Goal: Information Seeking & Learning: Learn about a topic

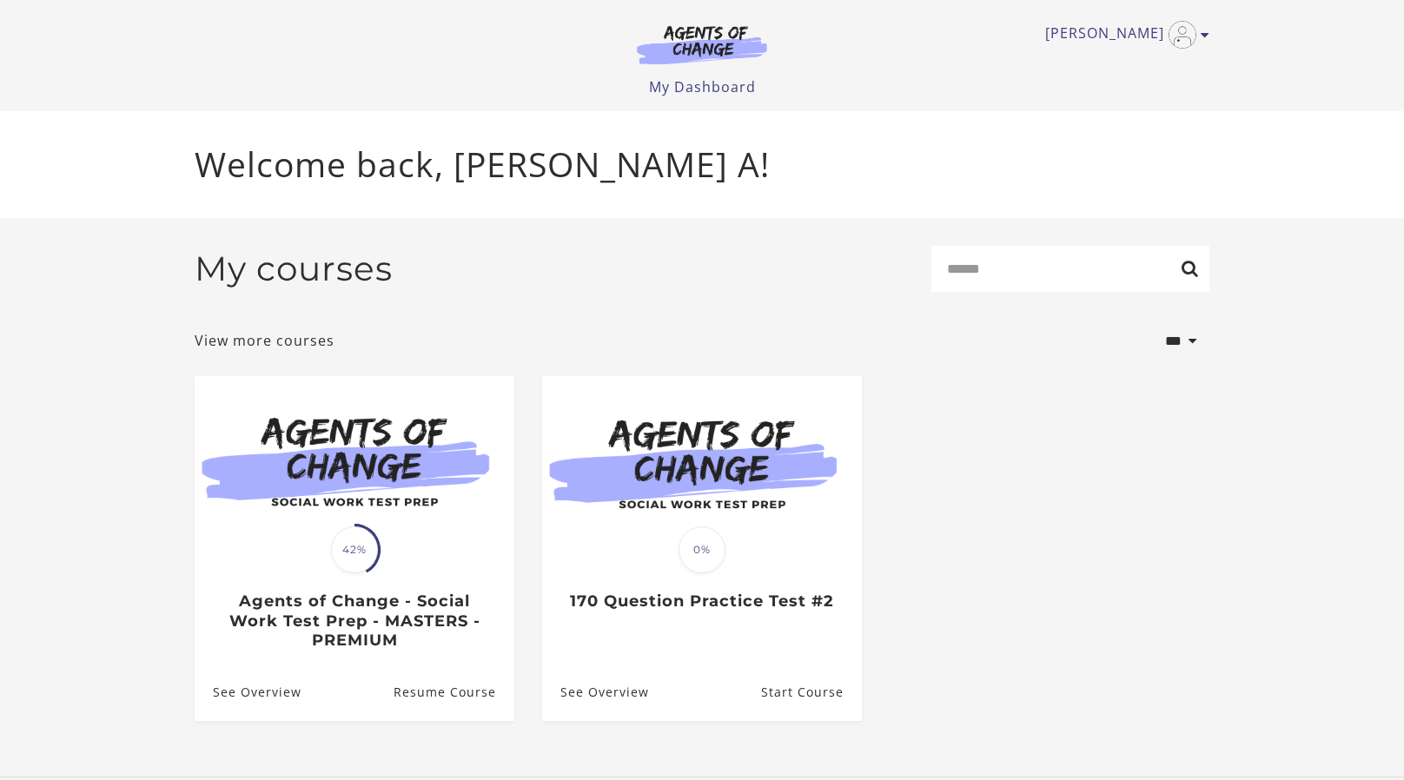
scroll to position [14, 0]
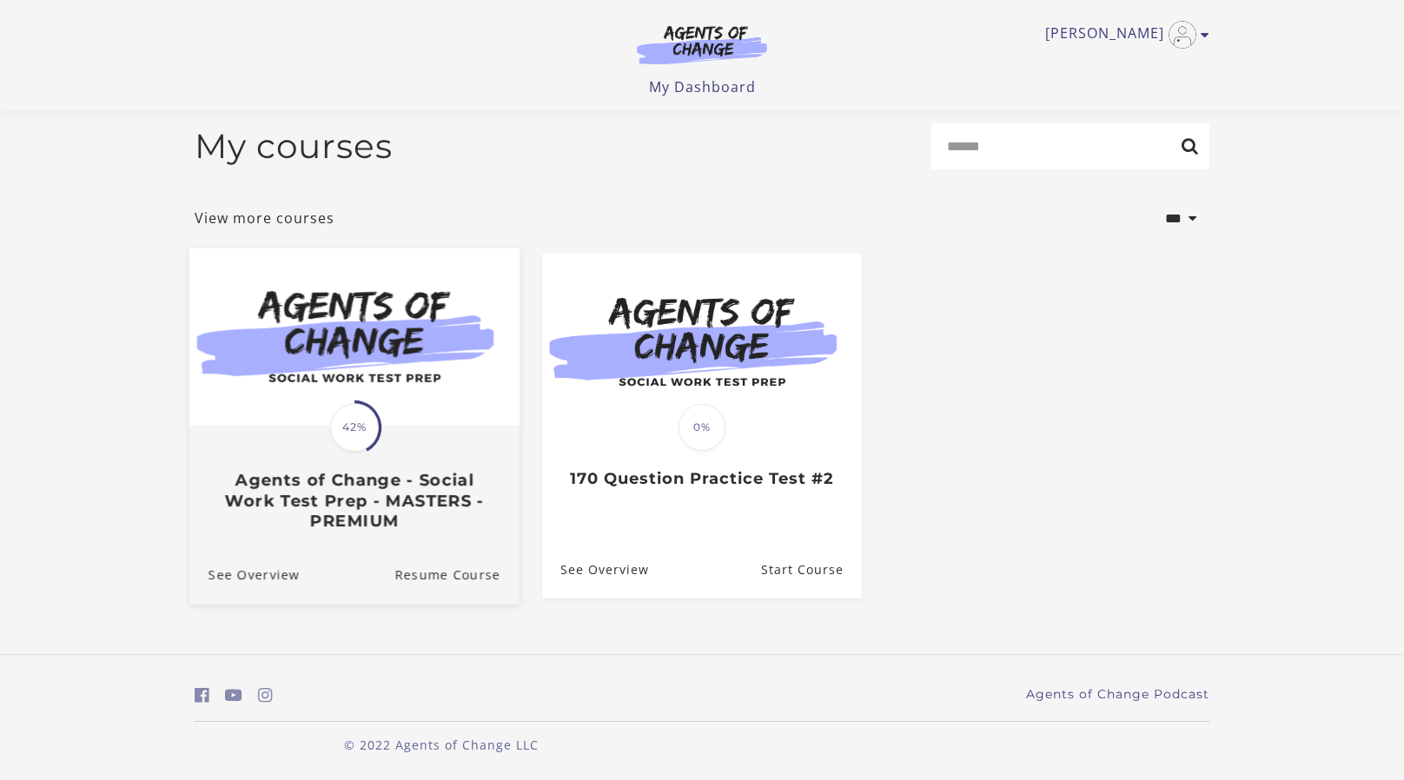
click at [372, 387] on img at bounding box center [354, 337] width 330 height 178
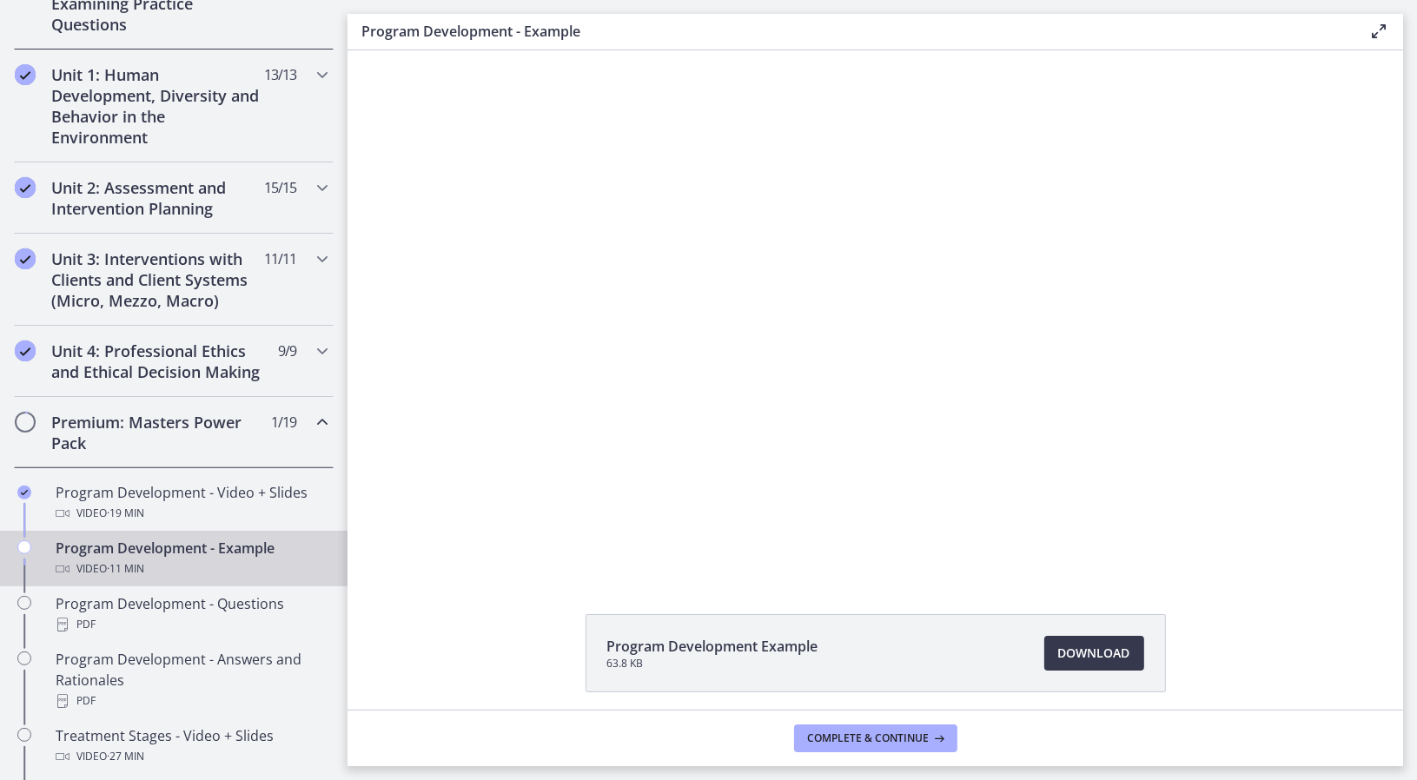
scroll to position [447, 0]
click at [184, 578] on div "Video · 11 min" at bounding box center [191, 567] width 271 height 21
click at [859, 733] on span "Complete & continue" at bounding box center [869, 738] width 122 height 14
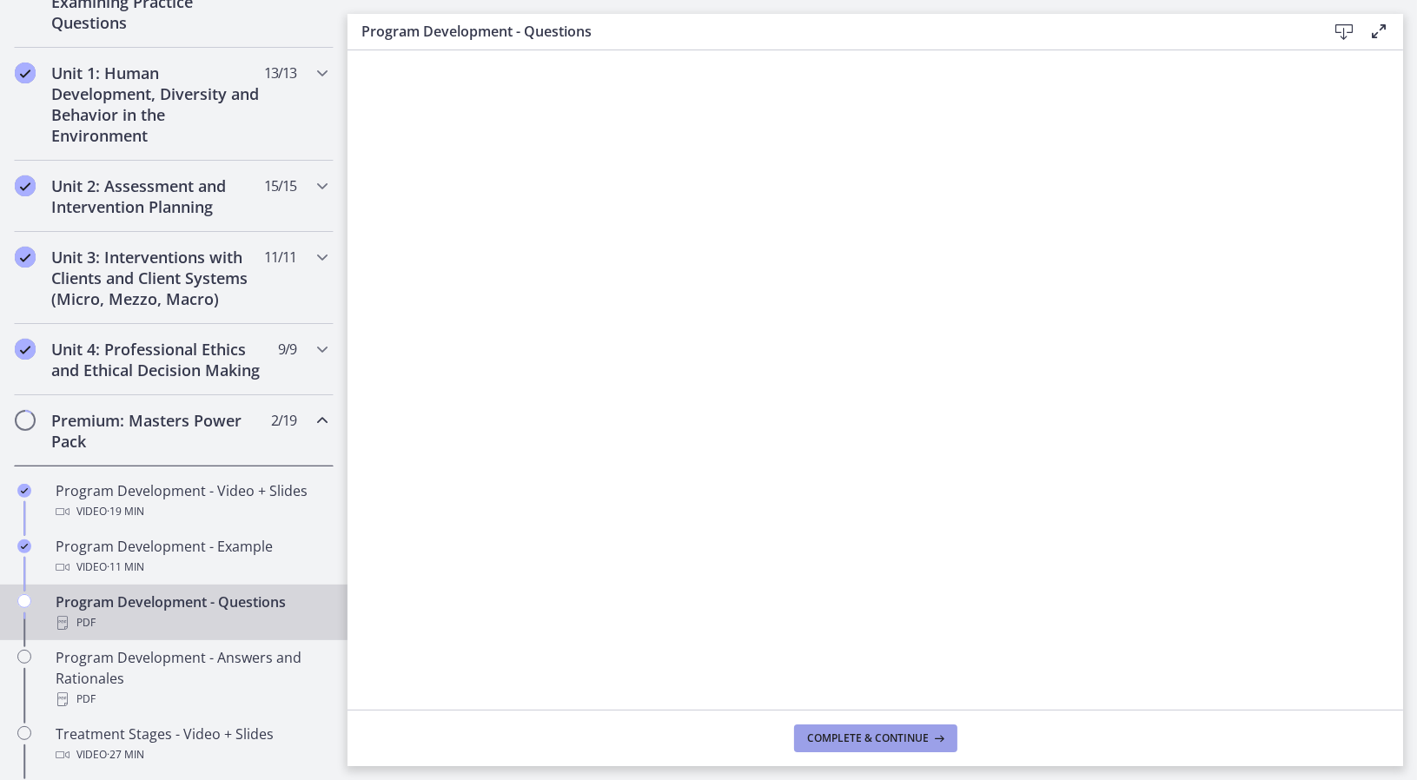
click at [921, 747] on button "Complete & continue" at bounding box center [875, 739] width 163 height 28
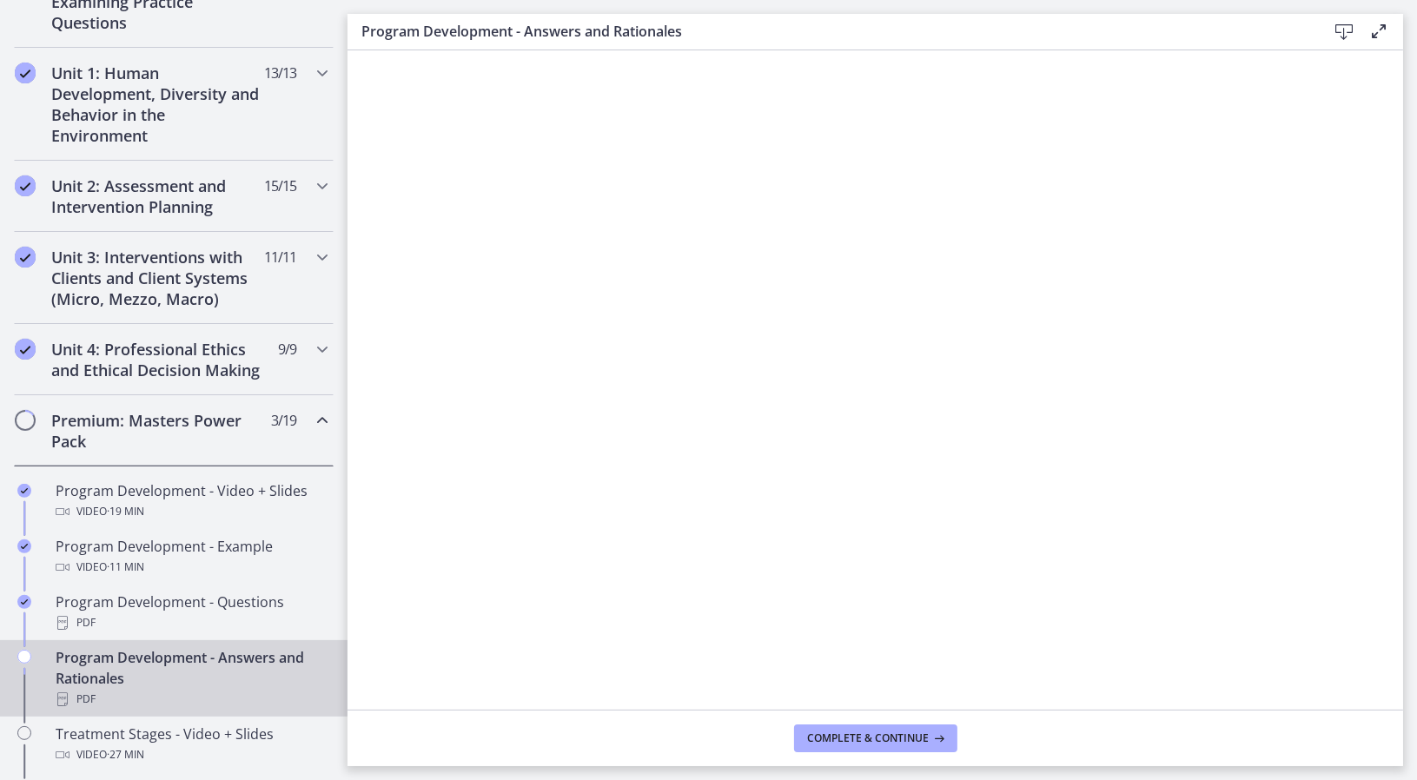
click at [935, 723] on footer "Complete & continue" at bounding box center [876, 738] width 1056 height 56
click at [930, 726] on button "Complete & continue" at bounding box center [875, 739] width 163 height 28
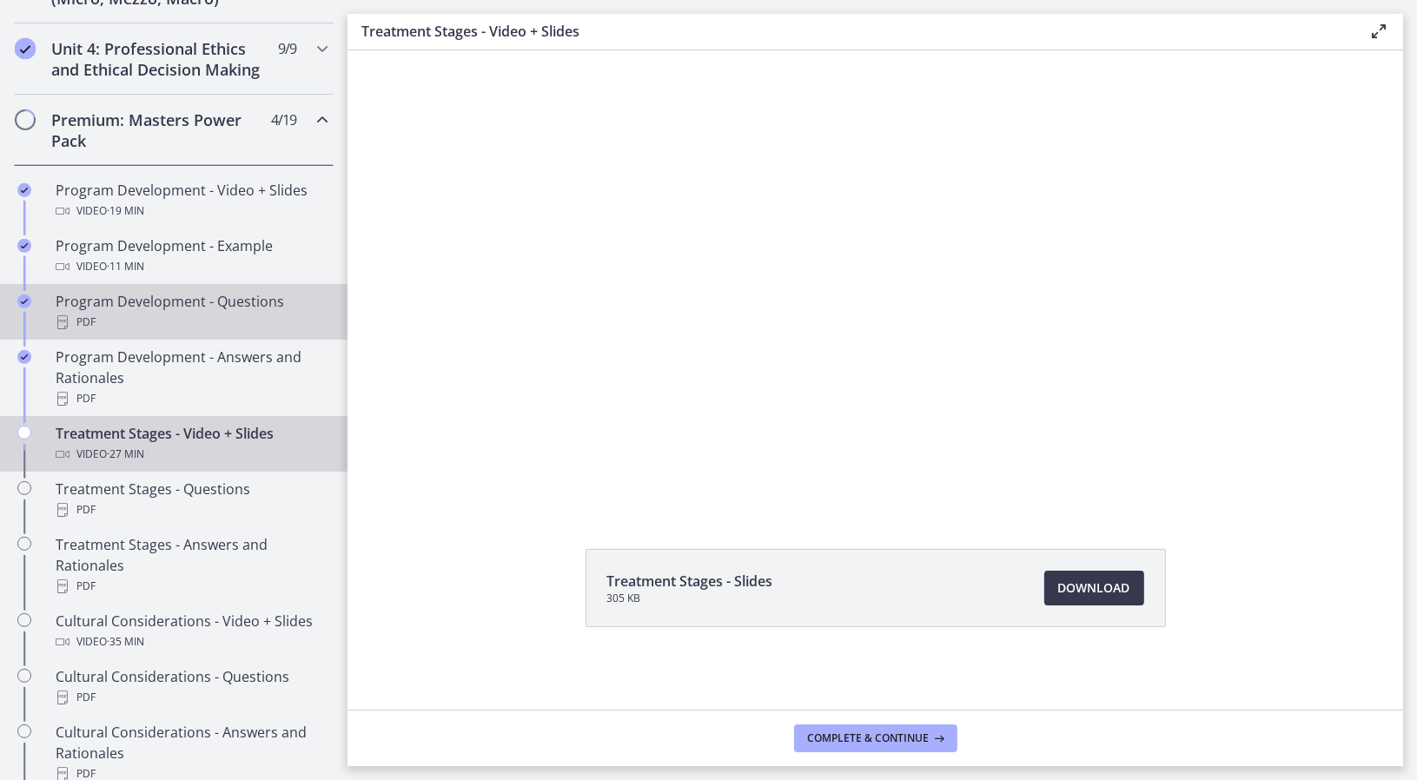
scroll to position [749, 0]
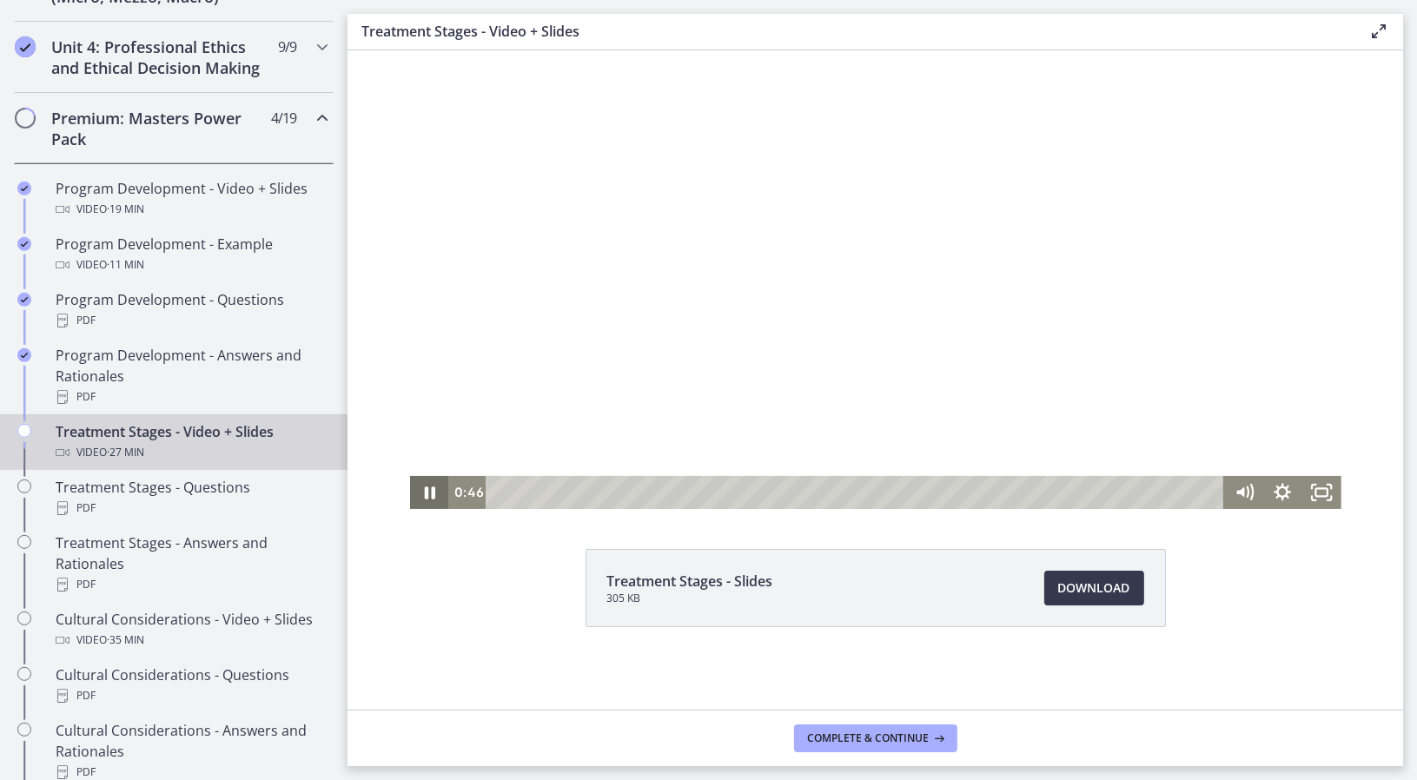
click at [413, 493] on icon "Pause" at bounding box center [427, 492] width 39 height 33
